Goal: Browse casually

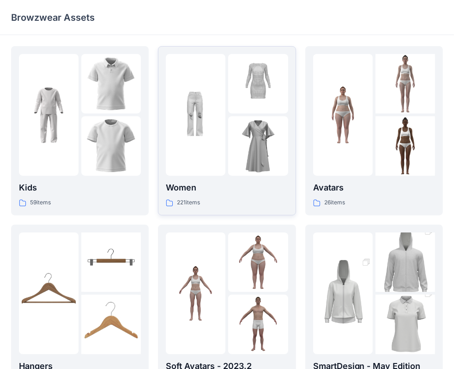
click at [249, 137] on img at bounding box center [258, 146] width 60 height 60
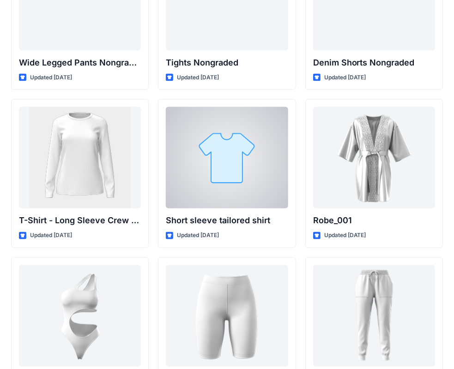
scroll to position [9910, 0]
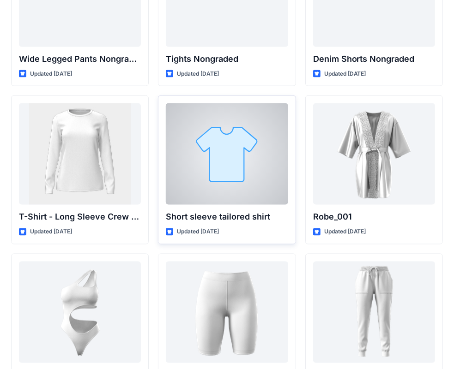
click at [247, 172] on div at bounding box center [227, 154] width 122 height 102
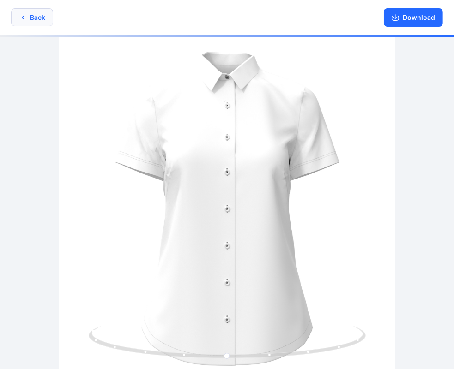
click at [30, 21] on button "Back" at bounding box center [32, 17] width 42 height 18
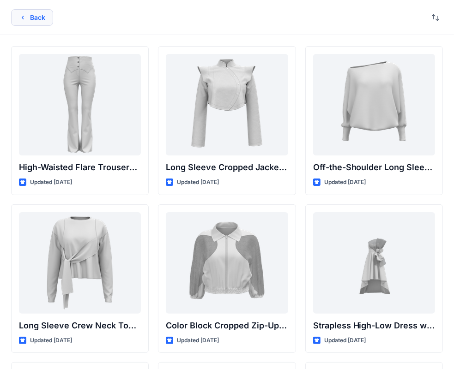
click at [25, 14] on icon "button" at bounding box center [22, 17] width 7 height 7
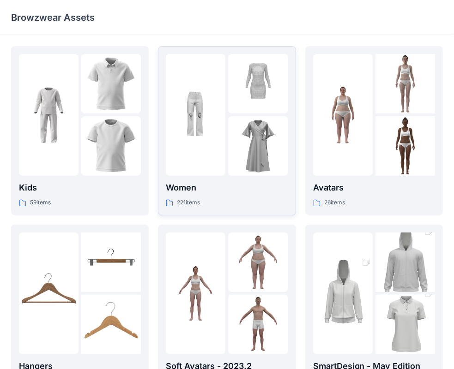
click at [236, 127] on img at bounding box center [258, 146] width 60 height 60
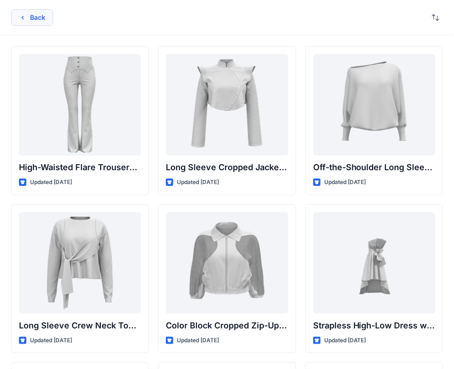
click at [49, 18] on button "Back" at bounding box center [32, 17] width 42 height 17
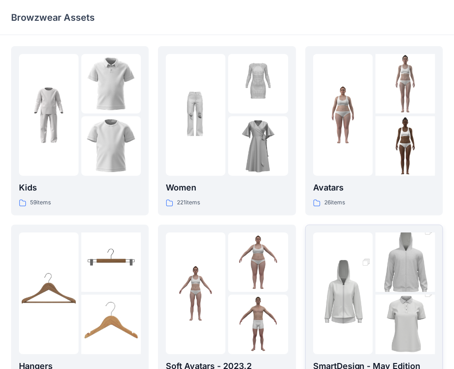
click at [349, 258] on img at bounding box center [343, 294] width 60 height 90
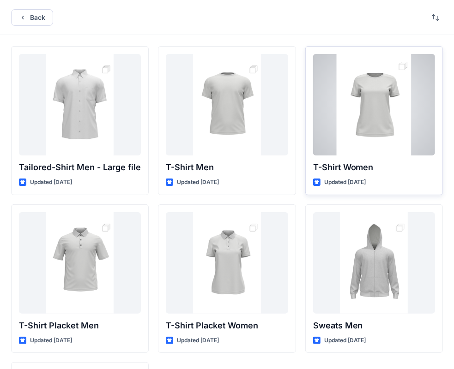
click at [378, 131] on div at bounding box center [374, 105] width 122 height 102
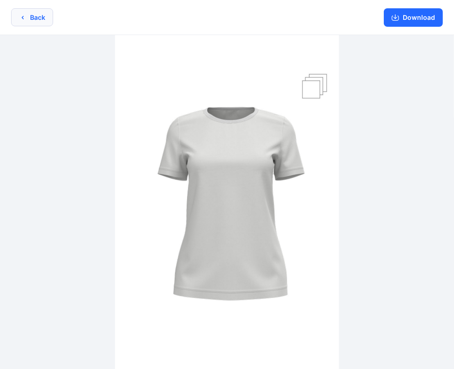
click at [24, 19] on icon "button" at bounding box center [22, 17] width 7 height 7
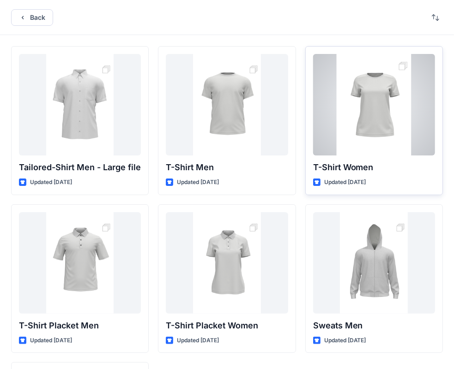
click at [369, 98] on div at bounding box center [374, 105] width 122 height 102
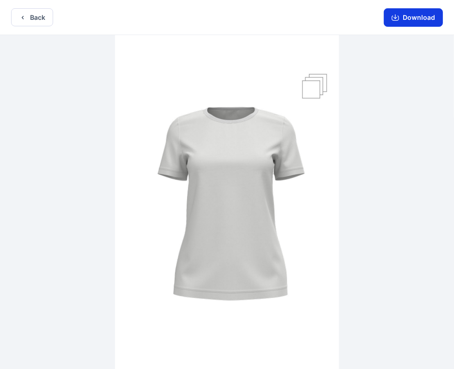
click at [407, 18] on button "Download" at bounding box center [413, 17] width 59 height 18
click at [404, 20] on button "Download" at bounding box center [413, 17] width 59 height 18
